Goal: Transaction & Acquisition: Purchase product/service

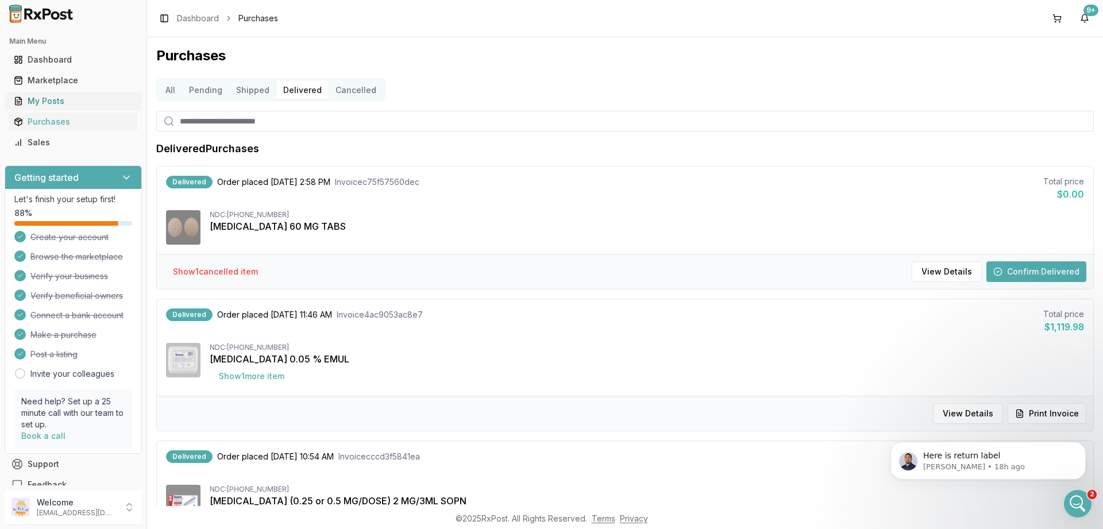
scroll to position [341, 0]
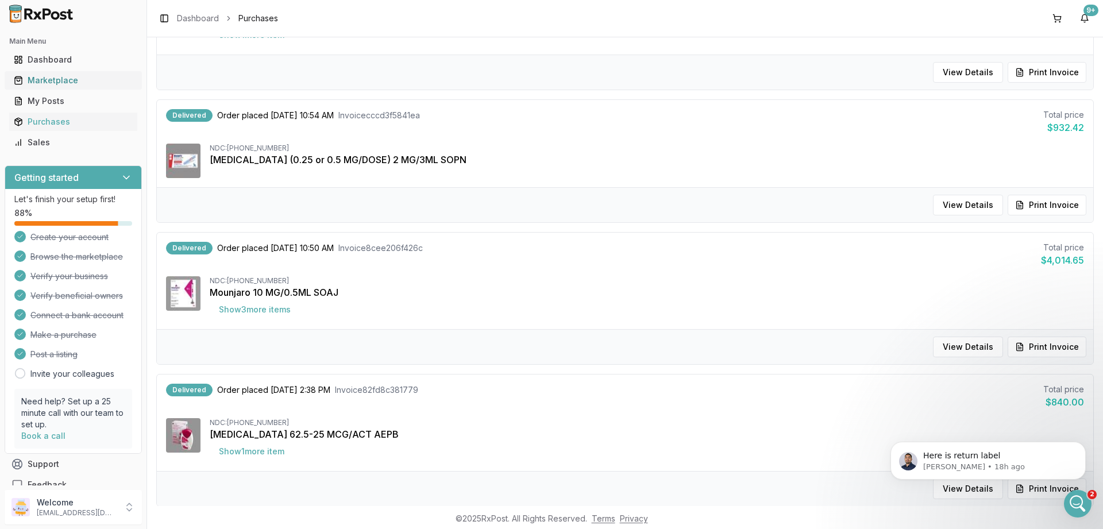
click at [48, 79] on div "Marketplace" at bounding box center [73, 80] width 119 height 11
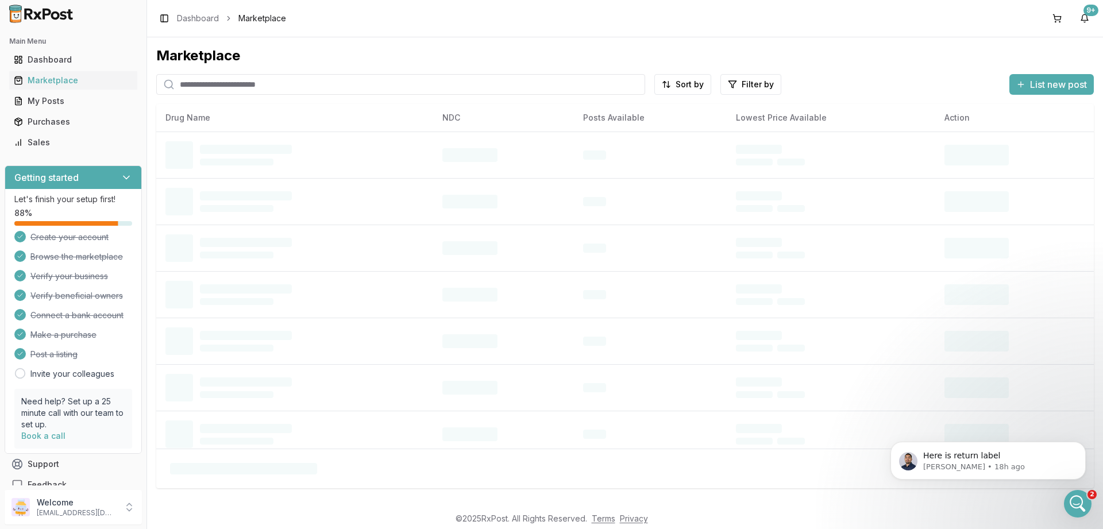
click at [238, 76] on input "search" at bounding box center [400, 84] width 489 height 21
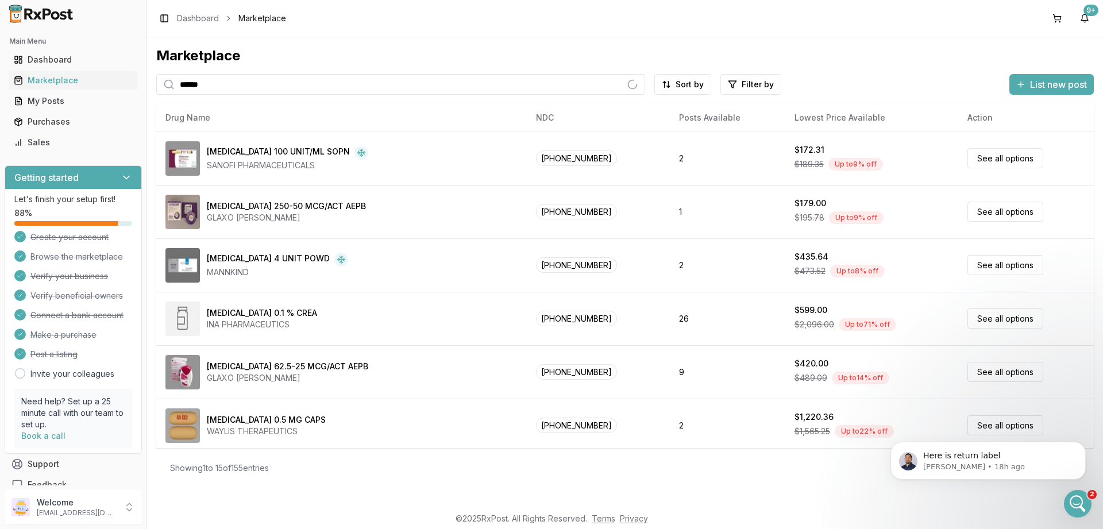
type input "******"
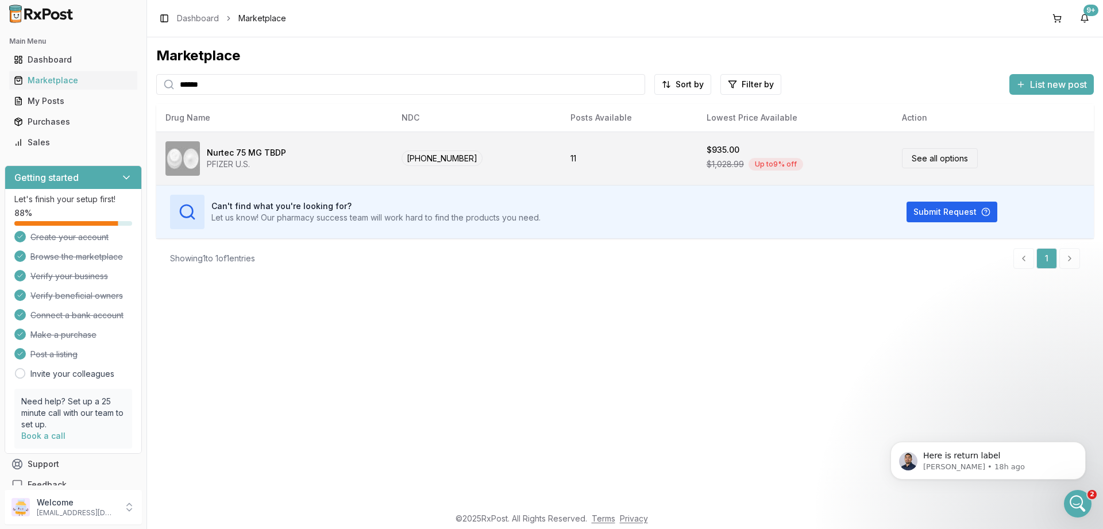
click at [930, 163] on link "See all options" at bounding box center [940, 158] width 76 height 20
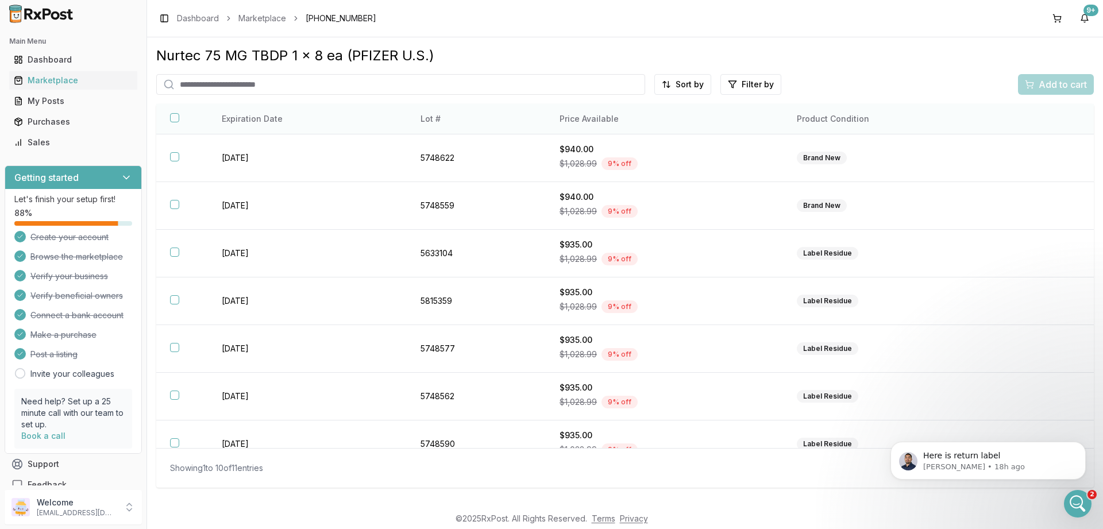
click at [577, 119] on th "Price Available" at bounding box center [664, 119] width 237 height 30
click at [593, 113] on th "Price Available" at bounding box center [664, 119] width 237 height 30
click at [569, 124] on th "Price Available" at bounding box center [664, 119] width 237 height 30
click at [682, 84] on html "Main Menu Dashboard Marketplace My Posts Purchases Sales Getting started Let's …" at bounding box center [551, 264] width 1103 height 529
click at [662, 126] on div "Price (Low to High)" at bounding box center [654, 127] width 109 height 18
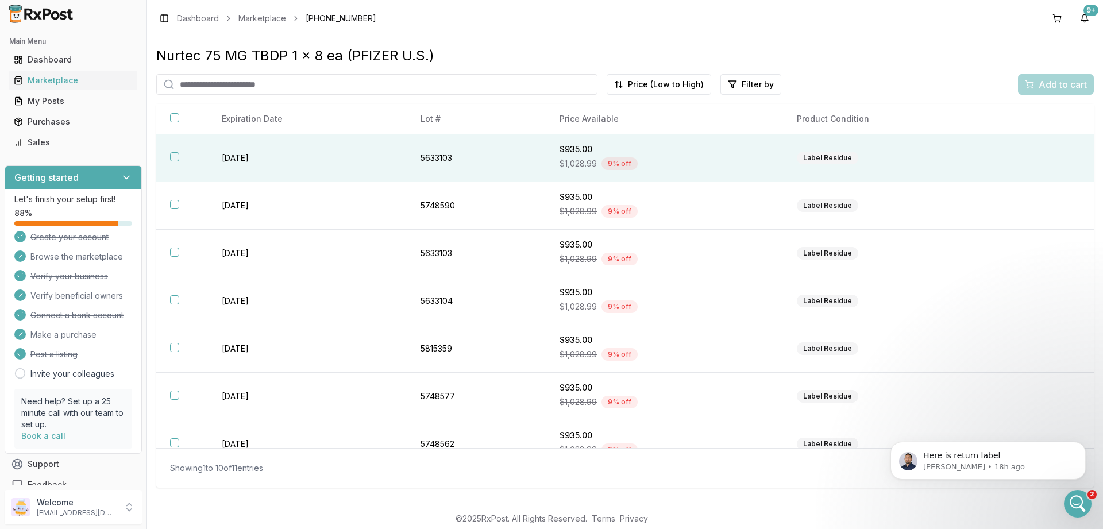
click at [174, 161] on button "button" at bounding box center [174, 156] width 9 height 9
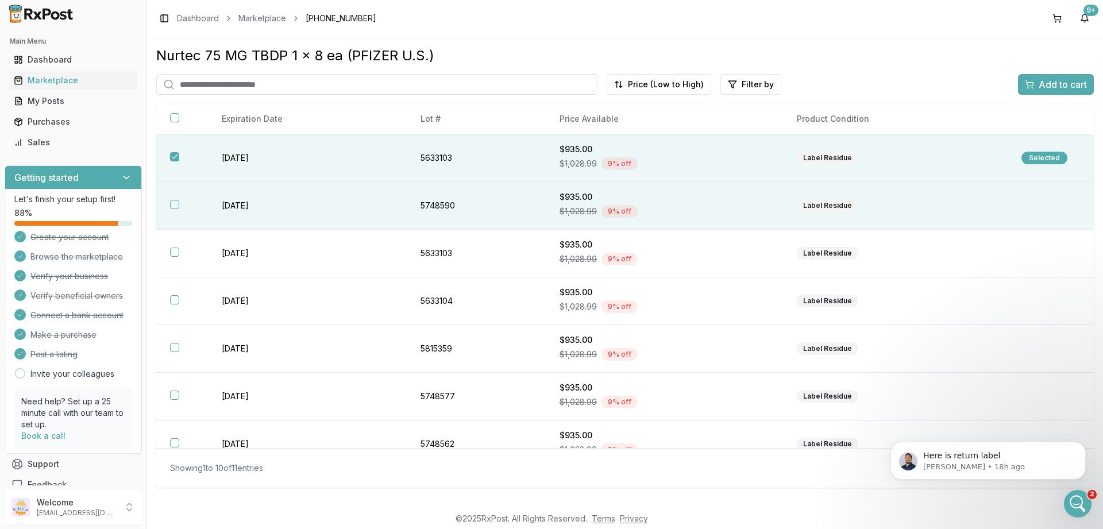
click at [173, 204] on button "button" at bounding box center [174, 204] width 9 height 9
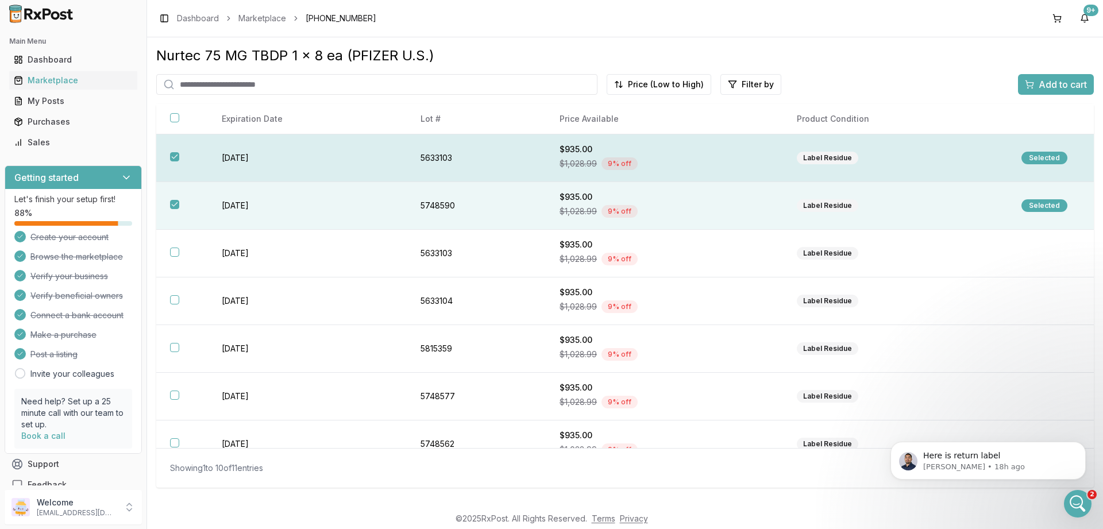
click at [177, 153] on button "button" at bounding box center [174, 156] width 9 height 9
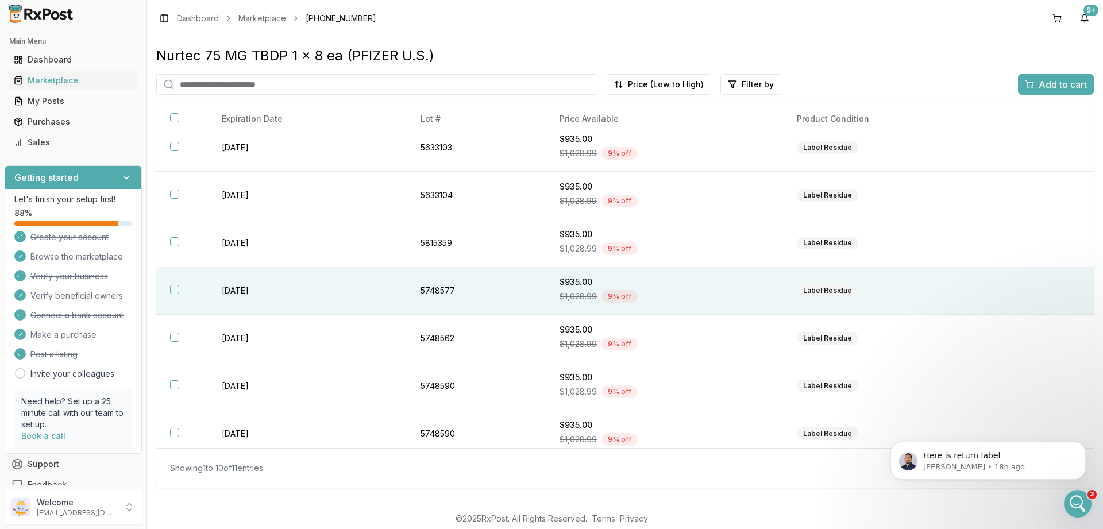
scroll to position [138, 0]
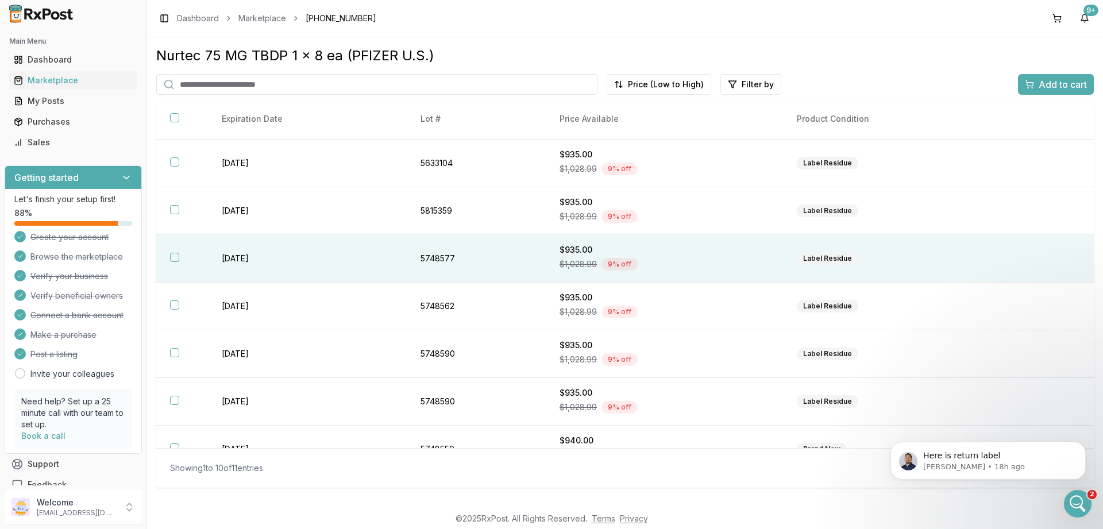
click at [179, 258] on th at bounding box center [182, 259] width 52 height 48
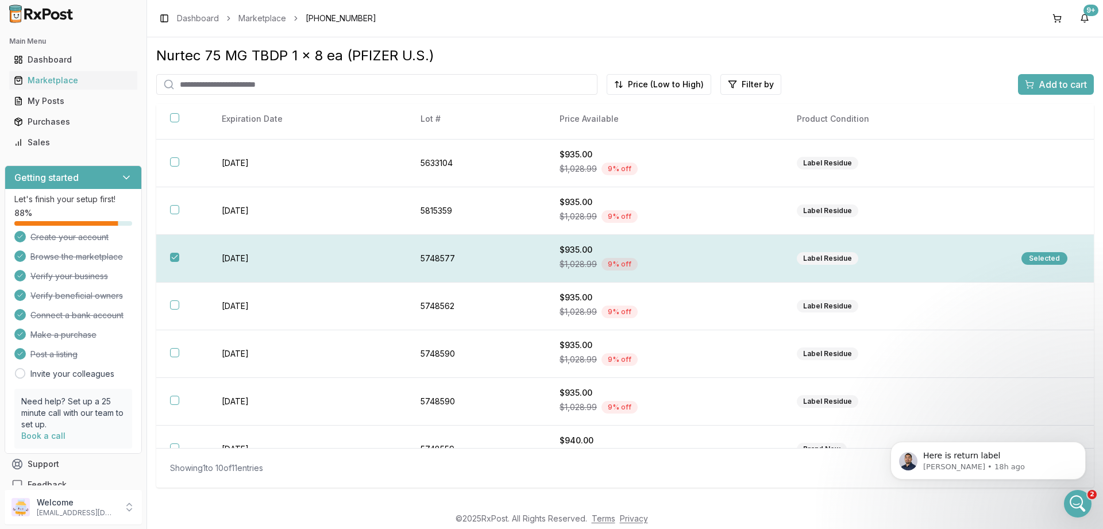
scroll to position [163, 0]
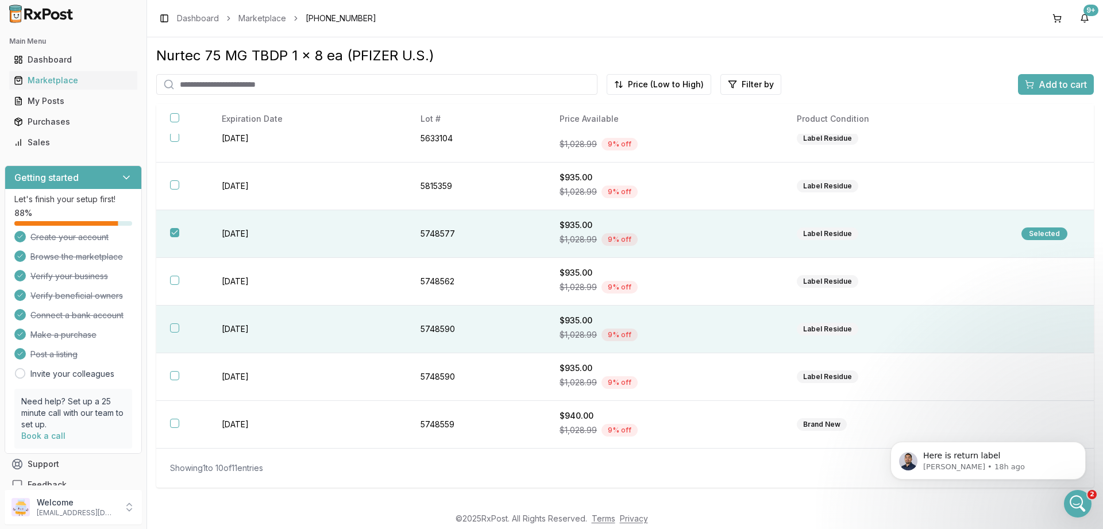
click at [171, 328] on button "button" at bounding box center [174, 327] width 9 height 9
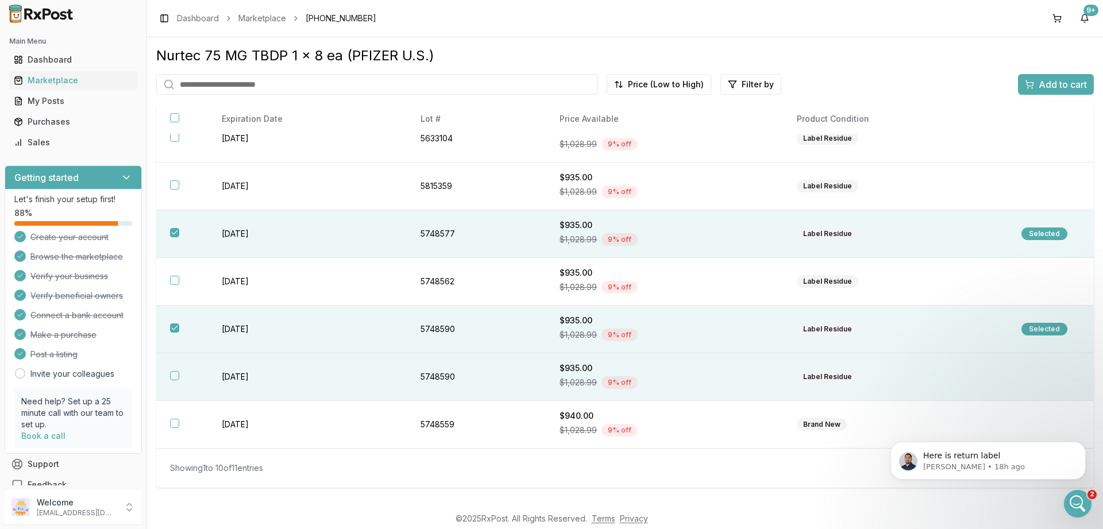
click at [173, 377] on button "button" at bounding box center [174, 375] width 9 height 9
click at [1030, 89] on div "Add to cart" at bounding box center [1056, 85] width 62 height 14
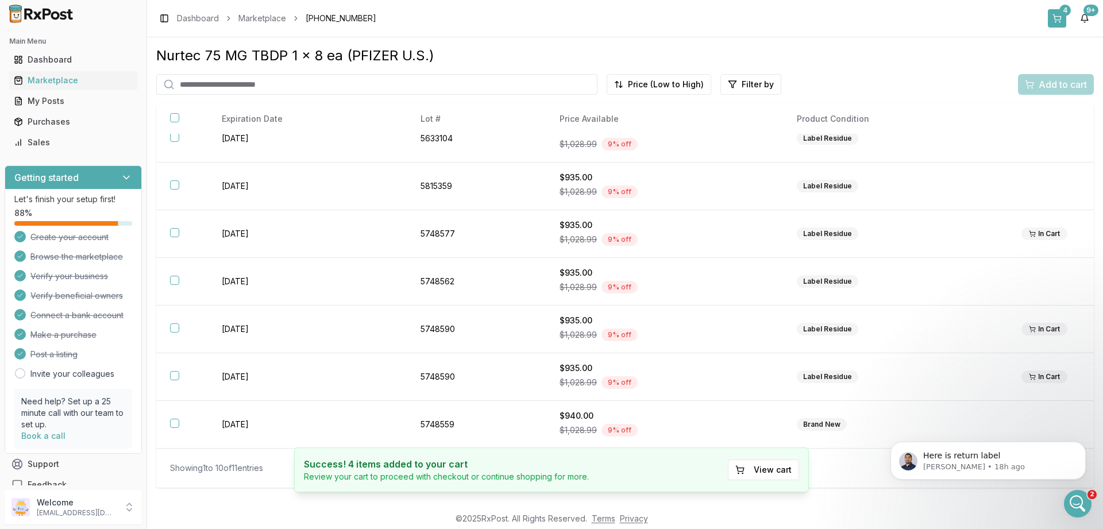
click at [1049, 22] on button "4" at bounding box center [1056, 18] width 18 height 18
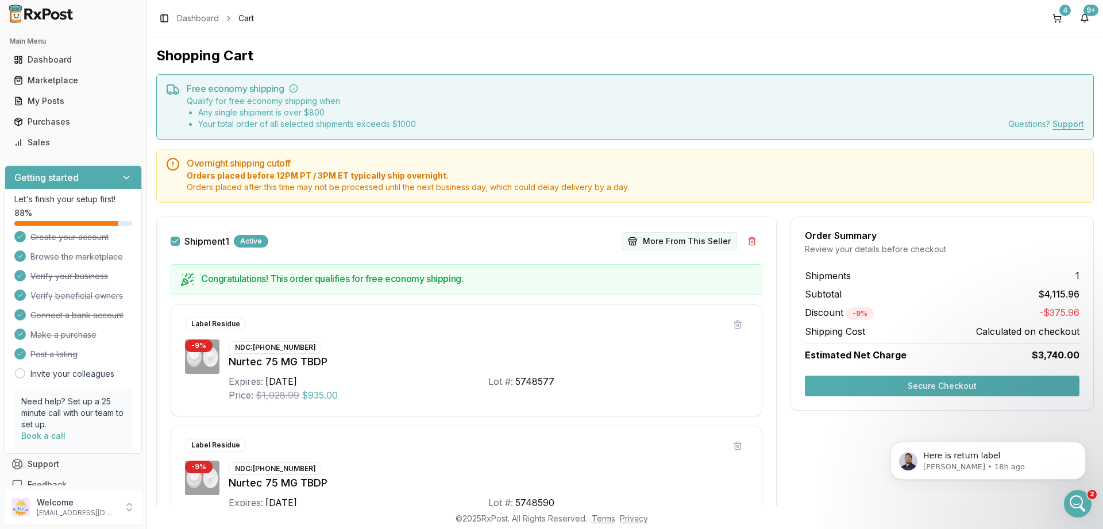
click at [666, 238] on button "More From This Seller" at bounding box center [678, 241] width 115 height 18
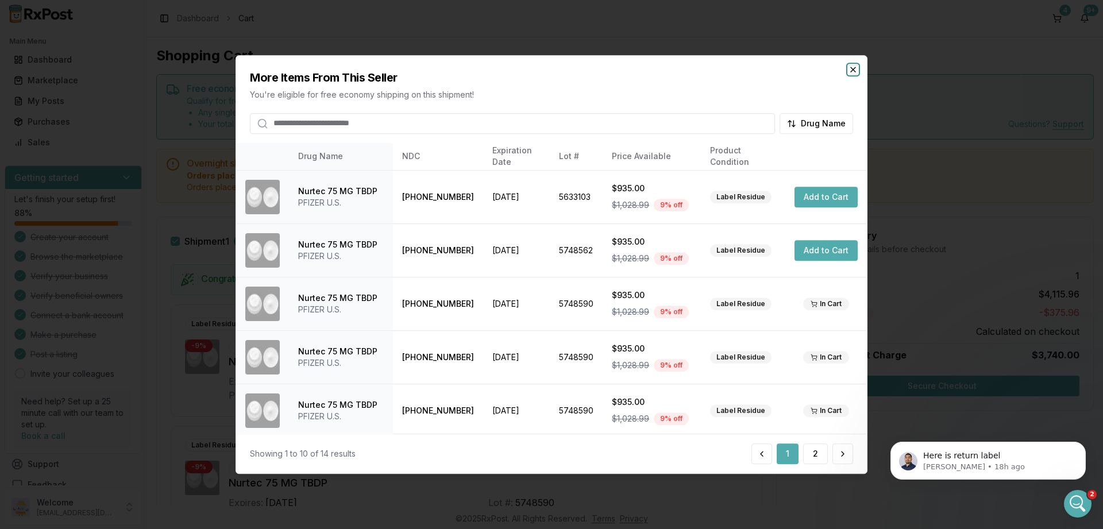
click at [854, 70] on icon "button" at bounding box center [852, 69] width 9 height 9
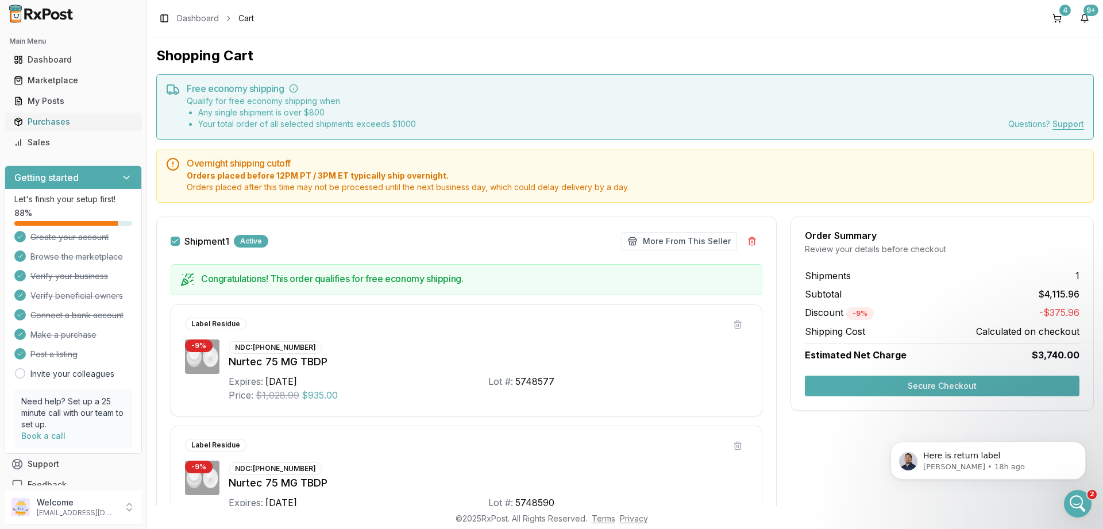
click at [58, 122] on div "Purchases" at bounding box center [73, 121] width 119 height 11
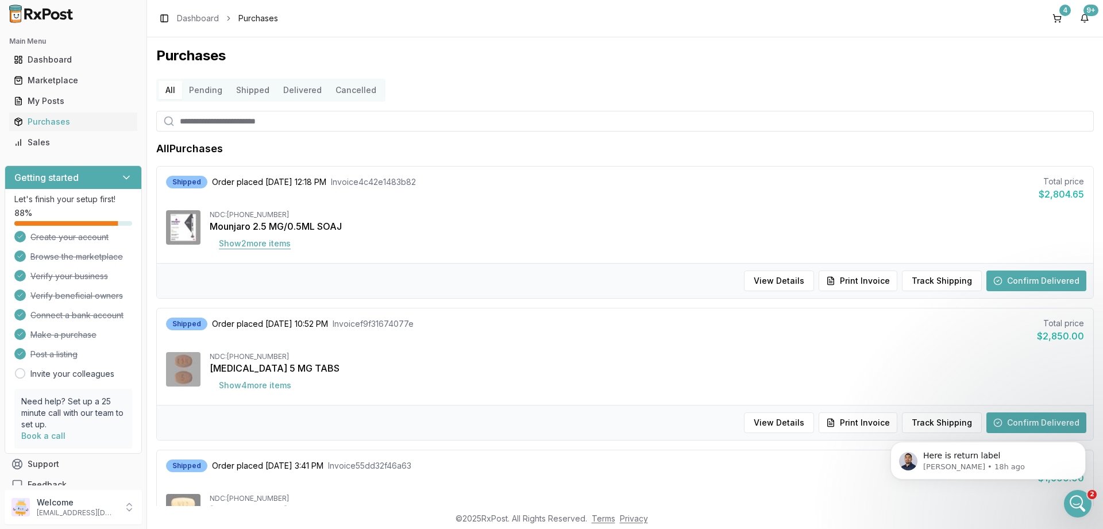
click at [255, 242] on button "Show 2 more item s" at bounding box center [255, 243] width 90 height 21
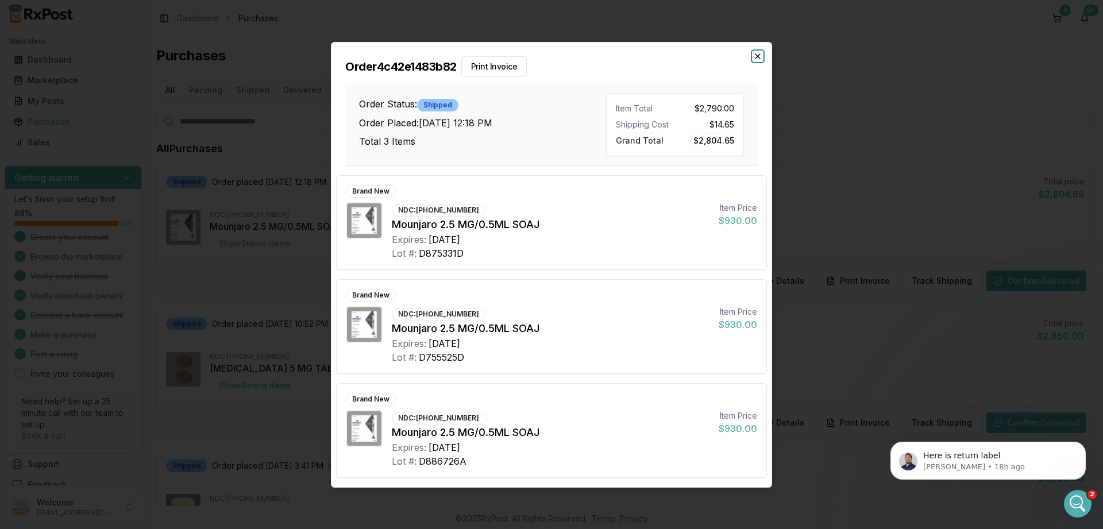
click at [754, 59] on icon "button" at bounding box center [757, 56] width 9 height 9
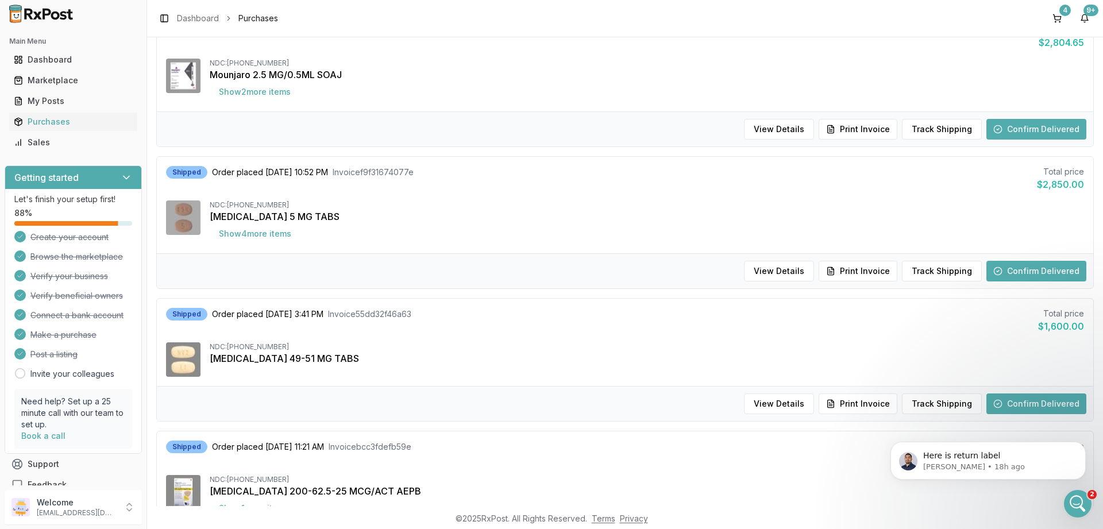
scroll to position [276, 0]
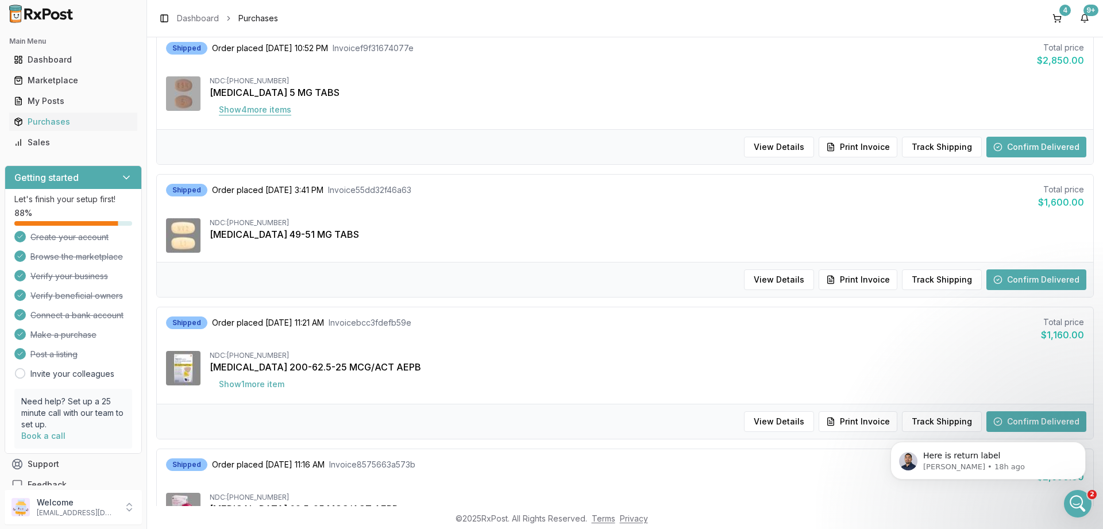
click at [231, 109] on button "Show 4 more item s" at bounding box center [255, 109] width 91 height 21
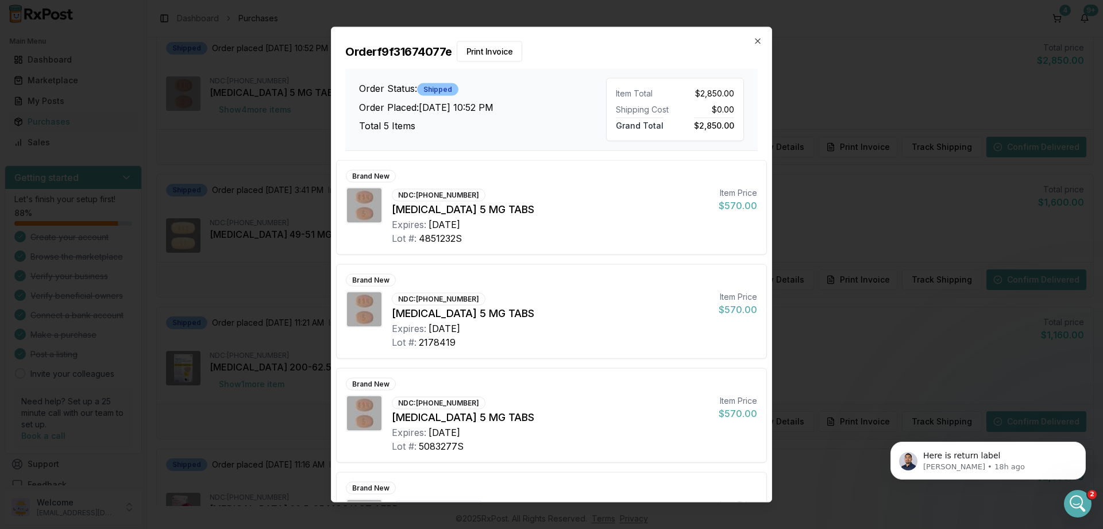
scroll to position [176, 0]
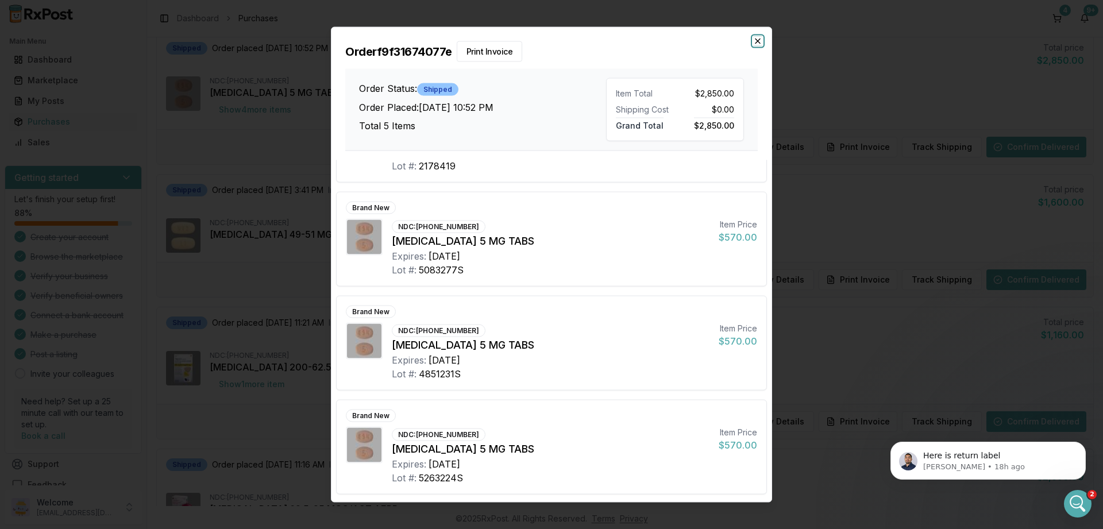
click at [753, 37] on icon "button" at bounding box center [757, 40] width 9 height 9
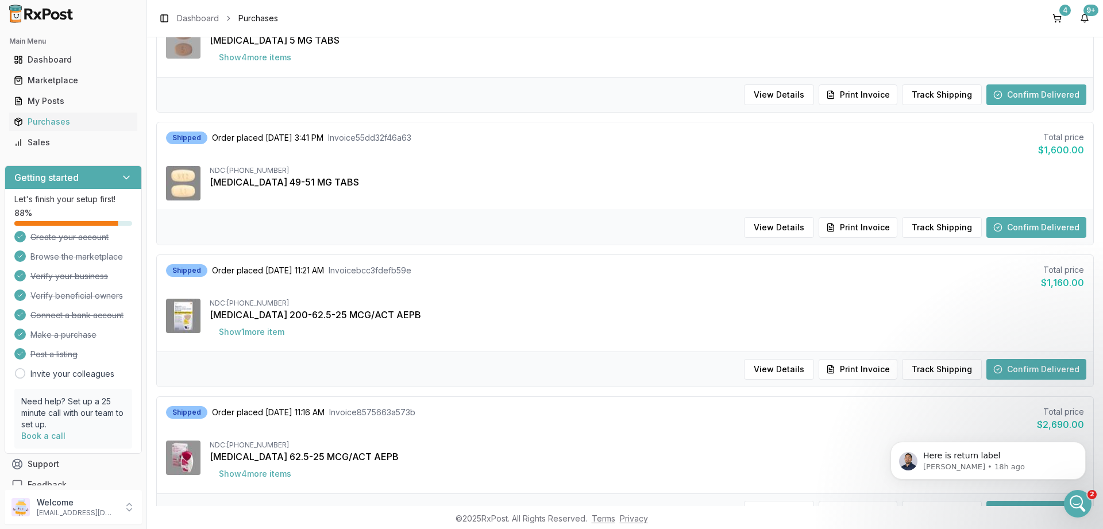
scroll to position [413, 0]
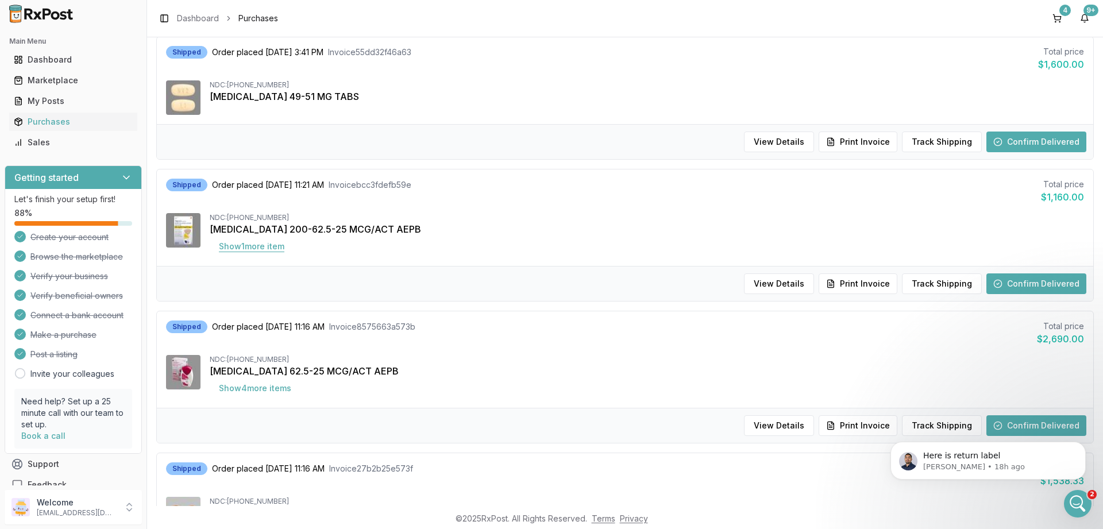
click at [234, 243] on button "Show 1 more item" at bounding box center [252, 246] width 84 height 21
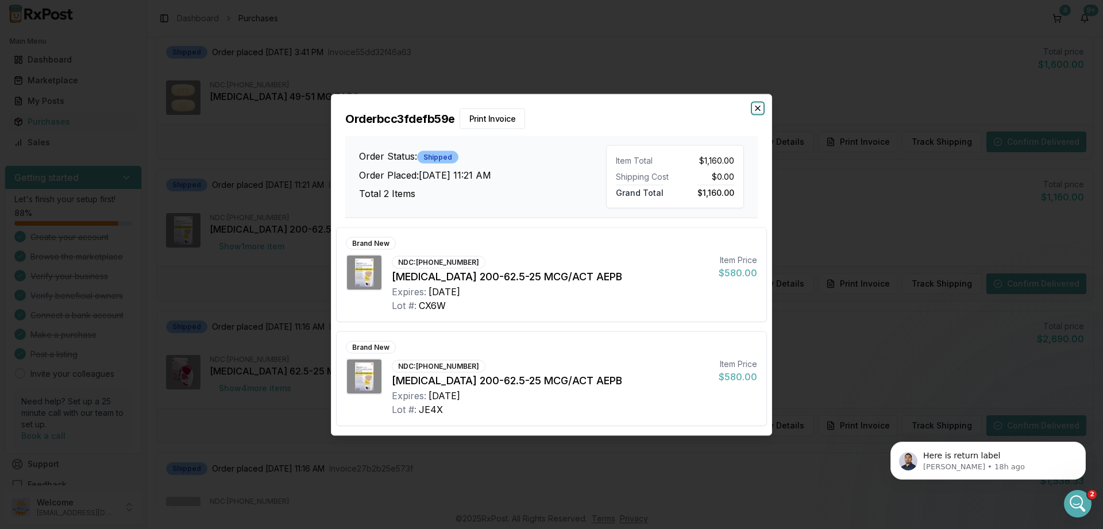
click at [754, 110] on icon "button" at bounding box center [757, 107] width 9 height 9
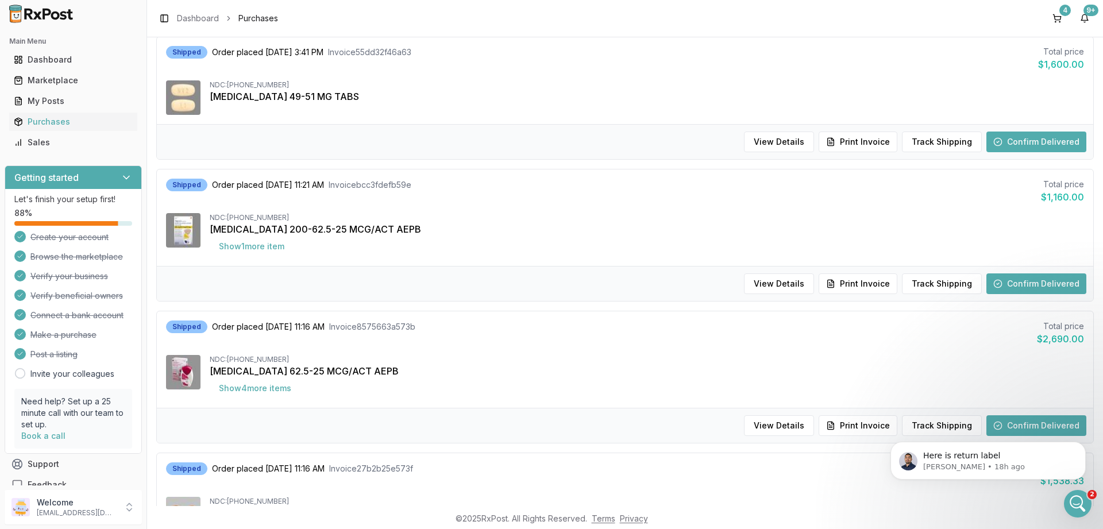
scroll to position [620, 0]
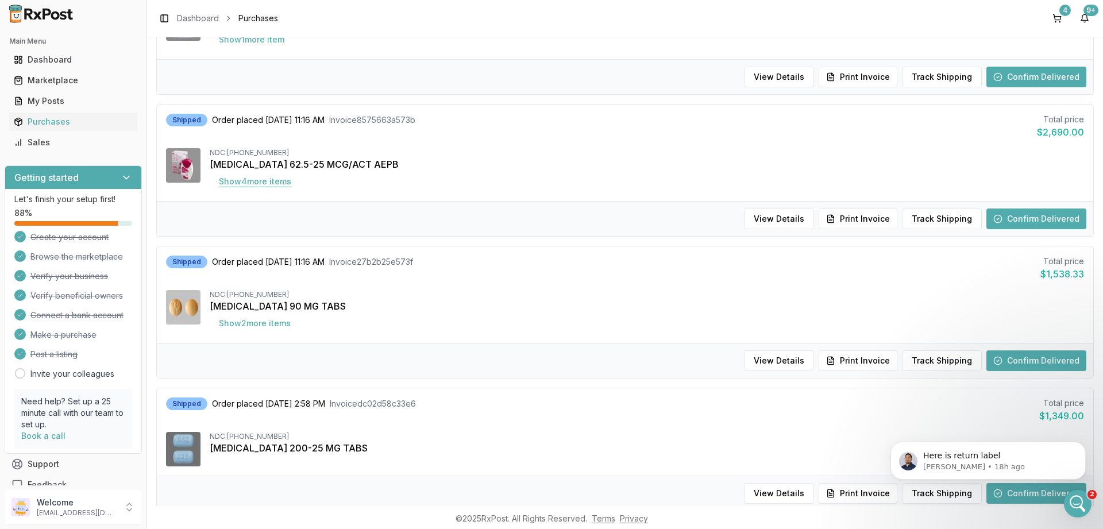
click at [257, 187] on button "Show 4 more item s" at bounding box center [255, 181] width 91 height 21
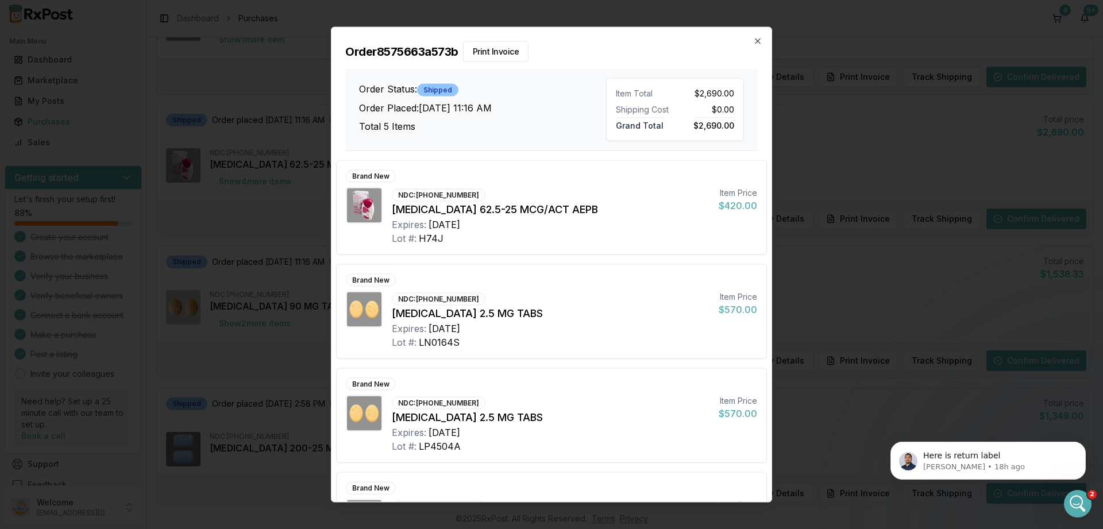
scroll to position [176, 0]
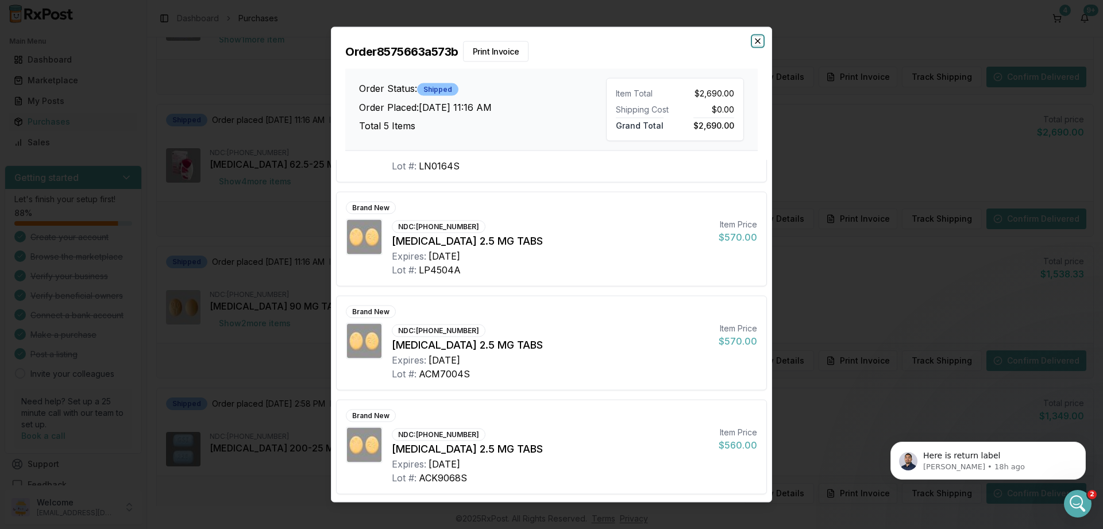
click at [760, 42] on icon "button" at bounding box center [757, 40] width 9 height 9
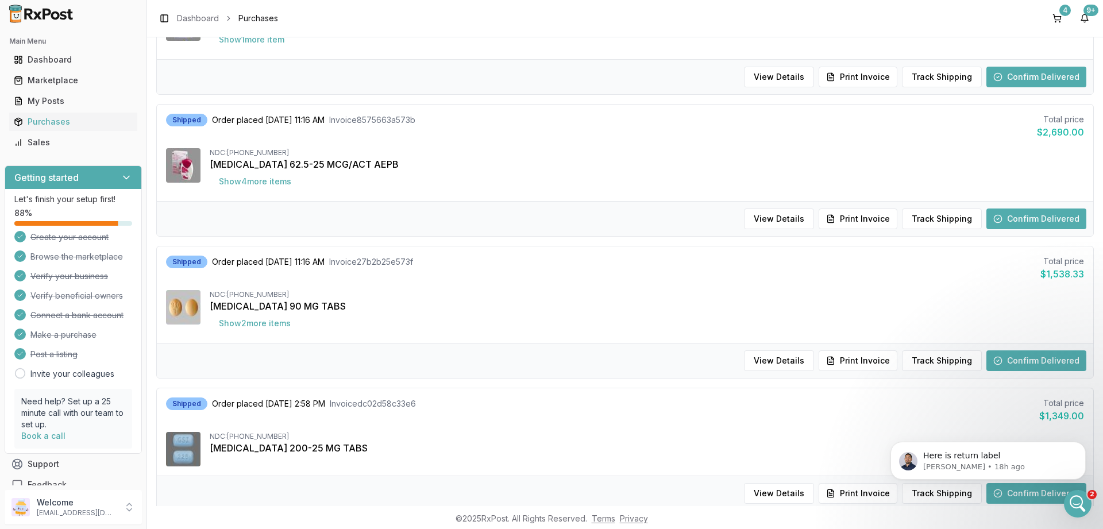
scroll to position [620, 0]
click at [258, 330] on button "Show 2 more item s" at bounding box center [255, 323] width 90 height 21
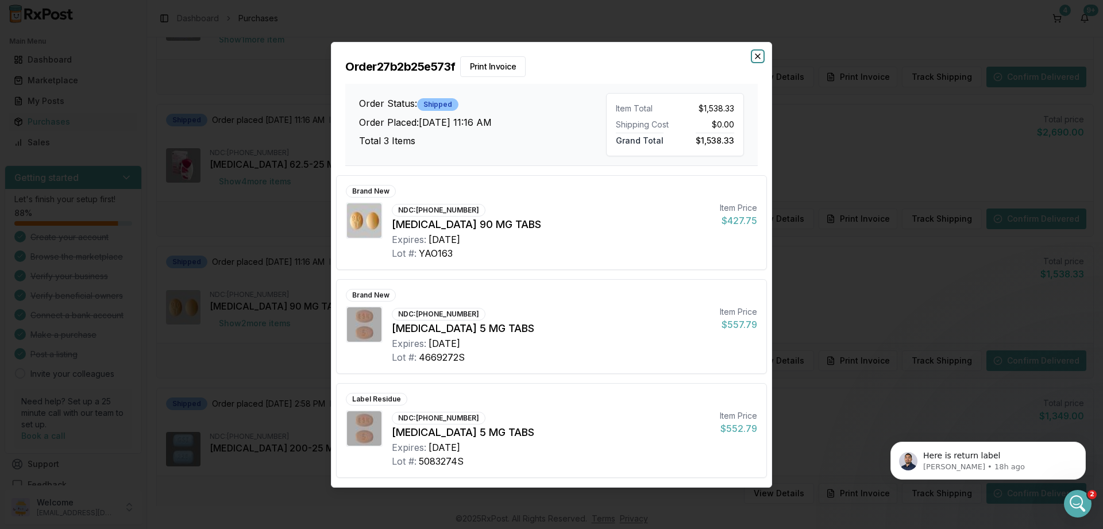
click at [756, 57] on icon "button" at bounding box center [757, 56] width 5 height 5
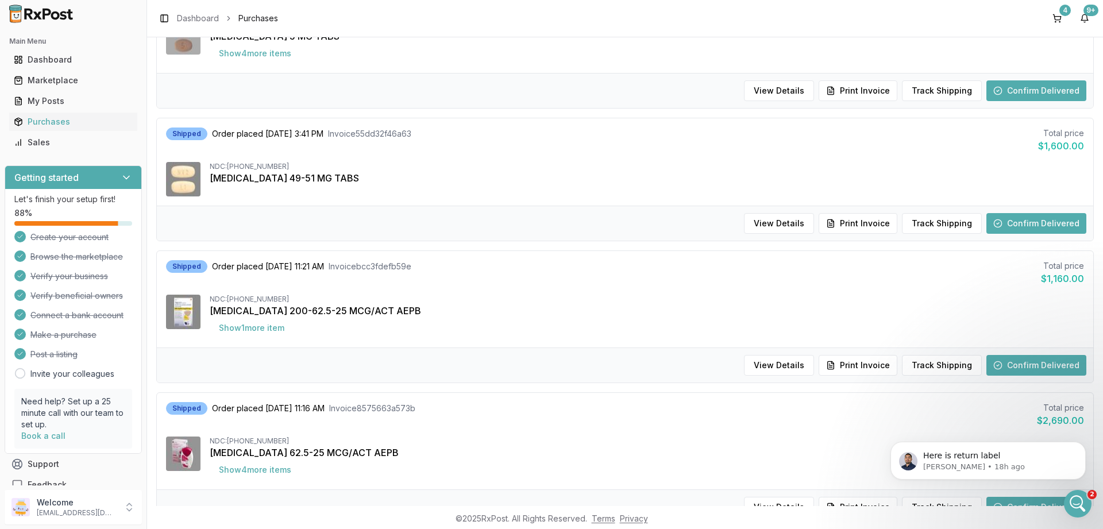
scroll to position [0, 0]
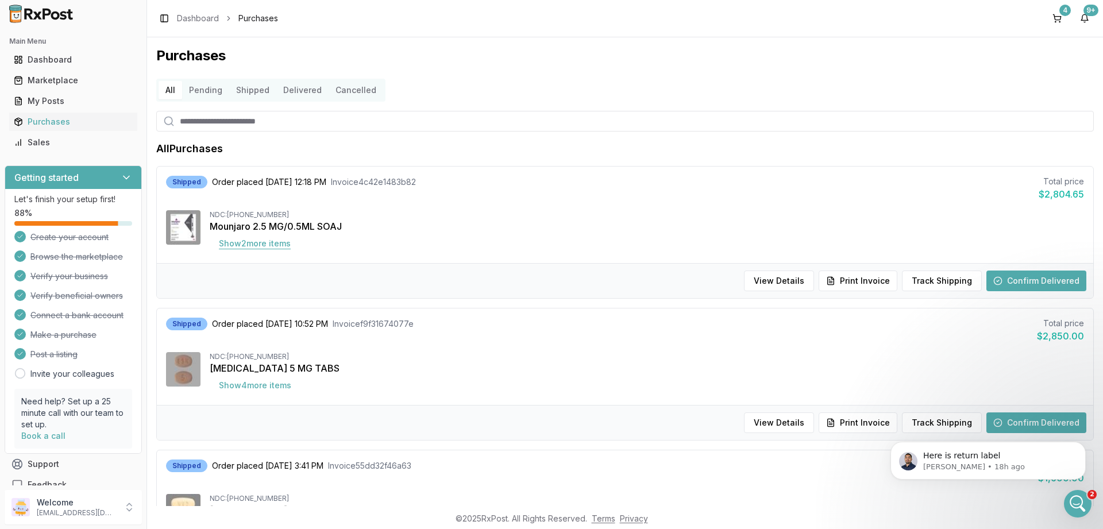
click at [264, 243] on button "Show 2 more item s" at bounding box center [255, 243] width 90 height 21
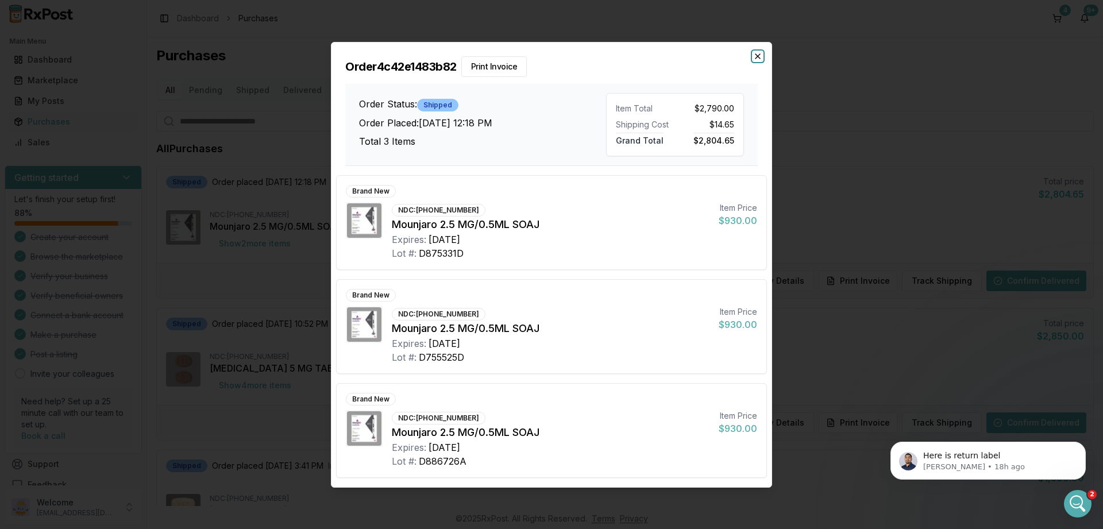
click at [760, 57] on icon "button" at bounding box center [757, 56] width 9 height 9
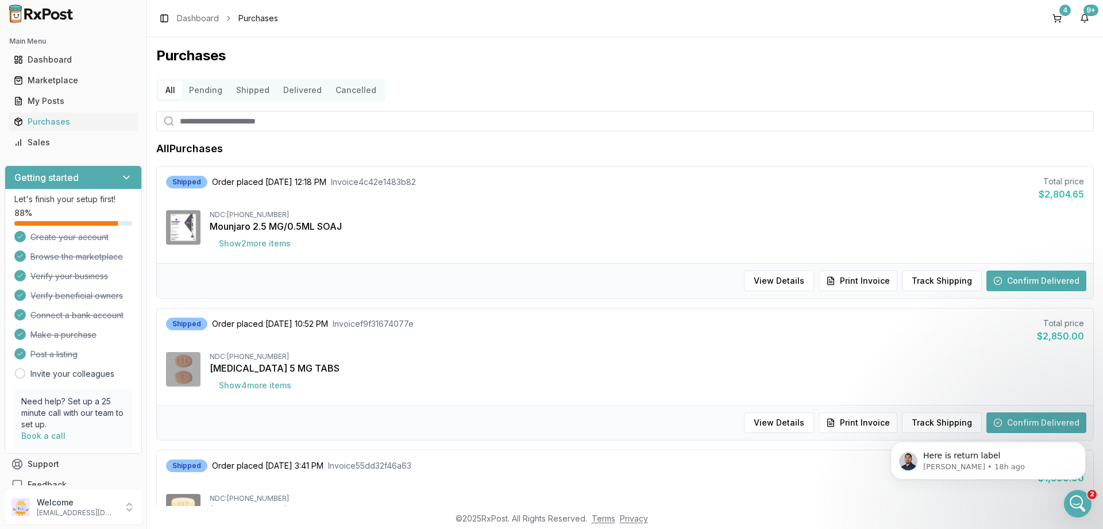
click at [214, 90] on button "Pending" at bounding box center [205, 90] width 47 height 18
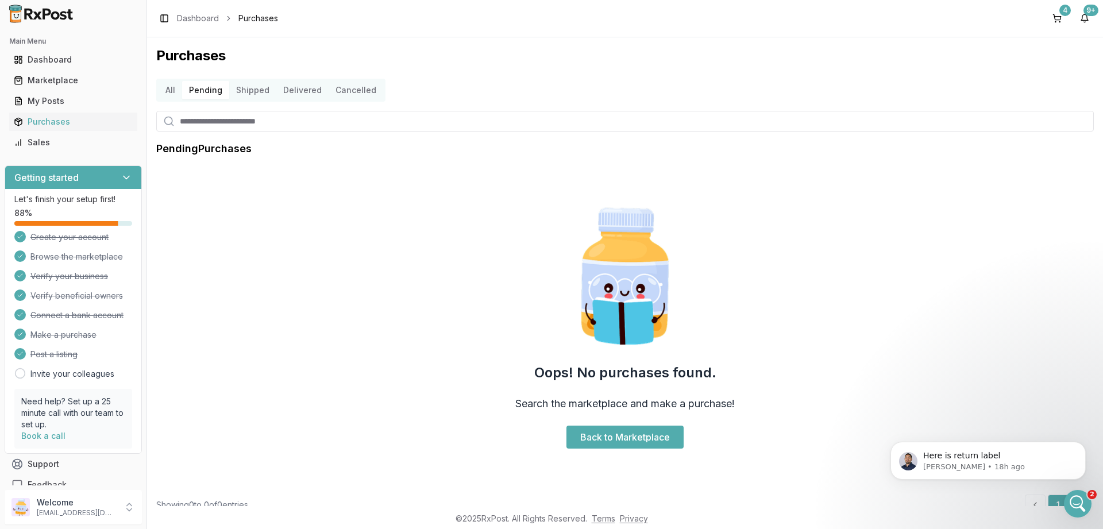
click at [259, 92] on button "Shipped" at bounding box center [252, 90] width 47 height 18
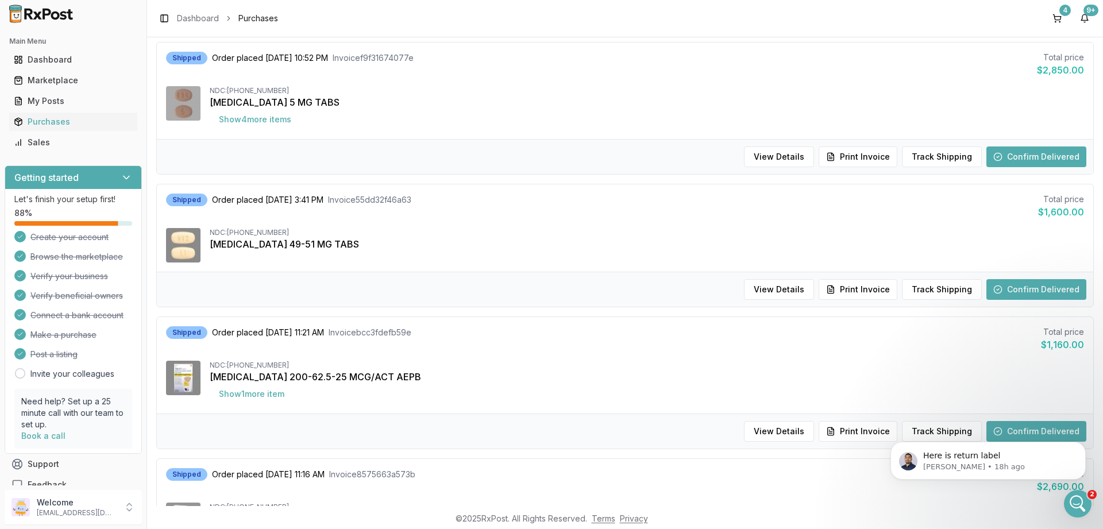
scroll to position [276, 0]
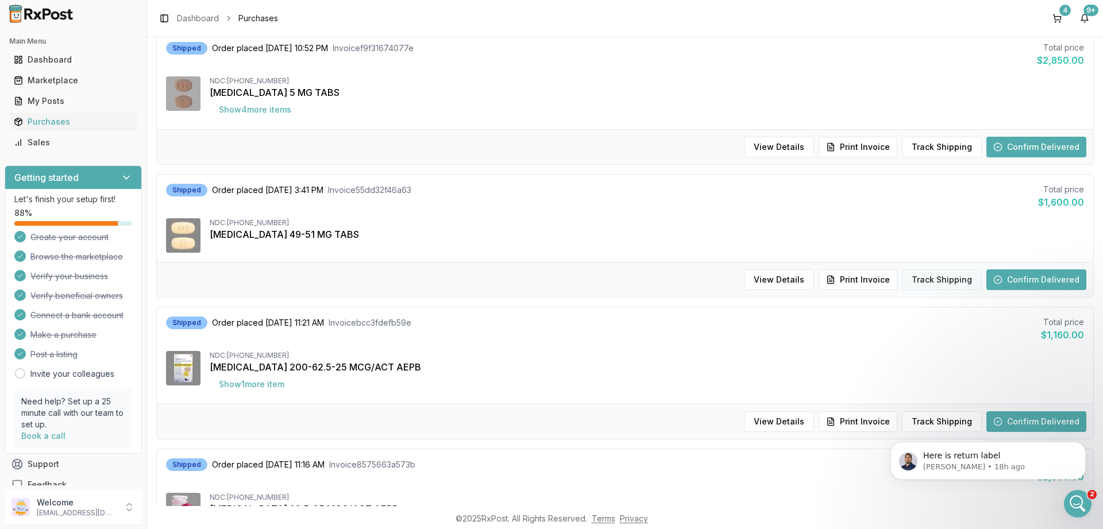
click at [933, 285] on button "Track Shipping" at bounding box center [942, 279] width 80 height 21
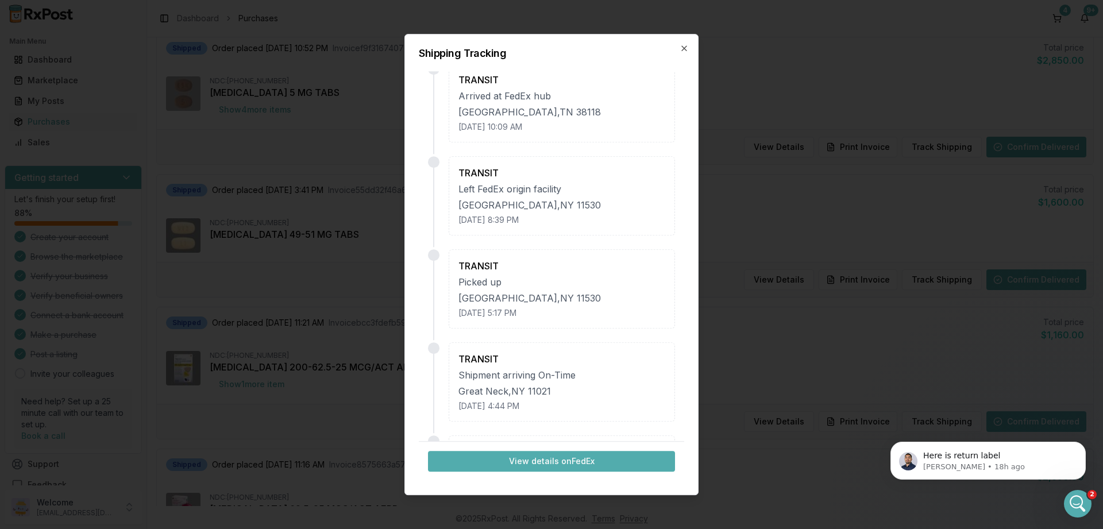
scroll to position [655, 0]
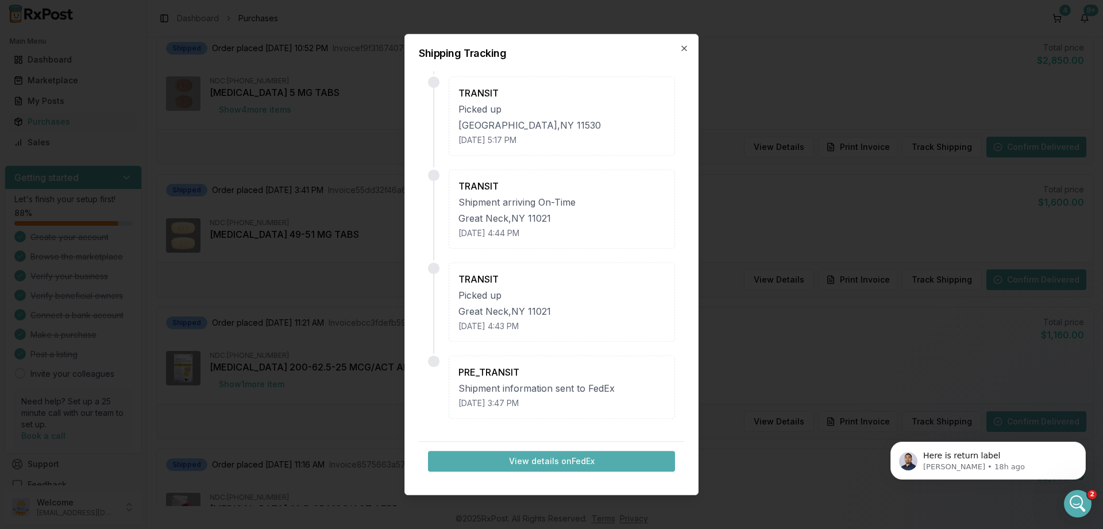
click at [538, 460] on button "View details on FedEx" at bounding box center [551, 461] width 247 height 21
click at [687, 49] on icon "button" at bounding box center [683, 48] width 9 height 9
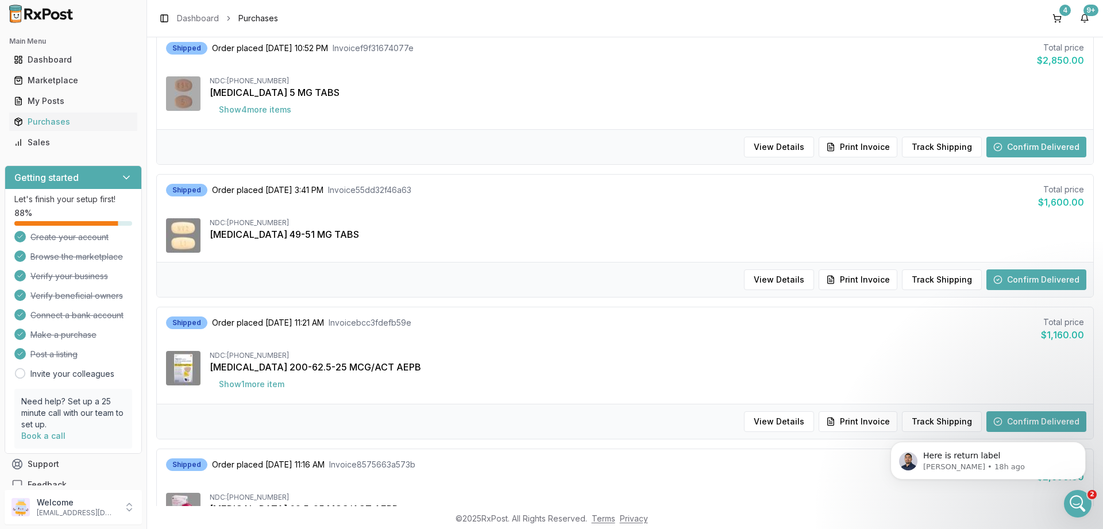
scroll to position [276, 0]
click at [55, 63] on div "Dashboard" at bounding box center [73, 59] width 119 height 11
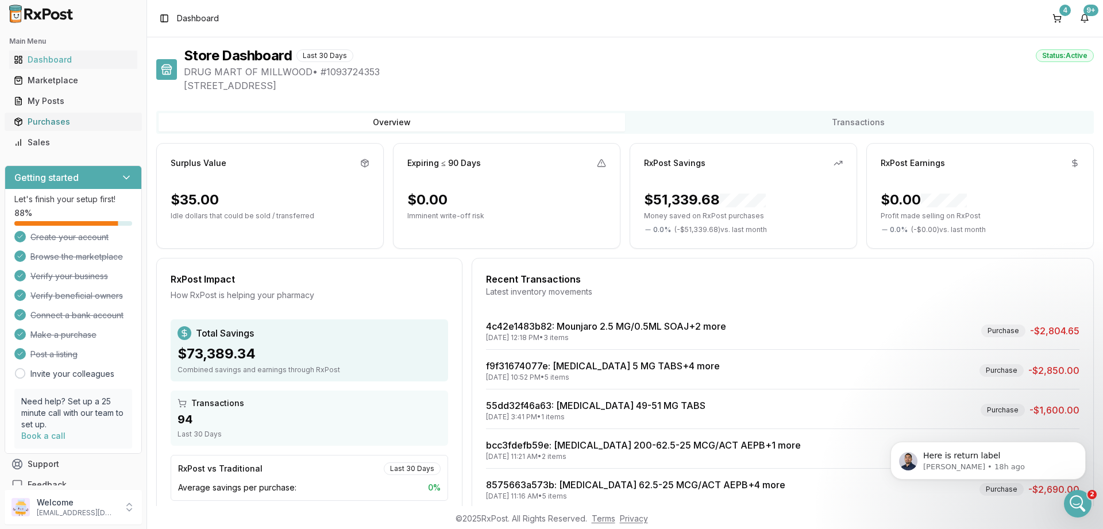
click at [57, 123] on div "Purchases" at bounding box center [73, 121] width 119 height 11
